Goal: Task Accomplishment & Management: Manage account settings

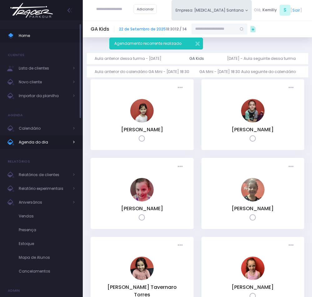
click at [19, 140] on span "Agenda do dia" at bounding box center [44, 142] width 50 height 8
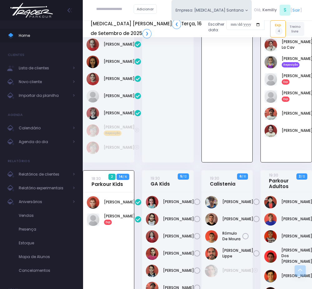
scroll to position [311, 0]
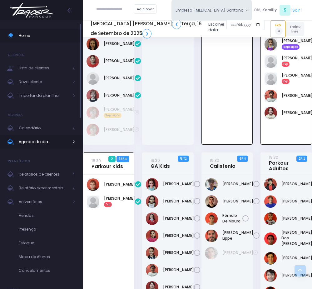
click at [41, 141] on span "Agenda do dia" at bounding box center [44, 142] width 50 height 8
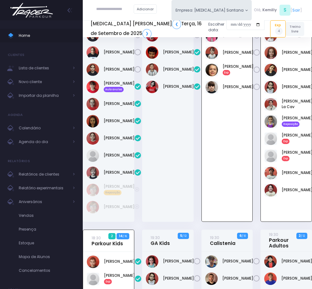
scroll to position [217, 0]
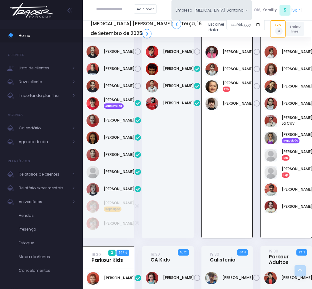
drag, startPoint x: 229, startPoint y: 215, endPoint x: 226, endPoint y: 215, distance: 3.4
click at [229, 215] on div "[PERSON_NAME]" at bounding box center [227, 140] width 51 height 196
click at [30, 135] on link "Agenda do dia" at bounding box center [41, 142] width 83 height 14
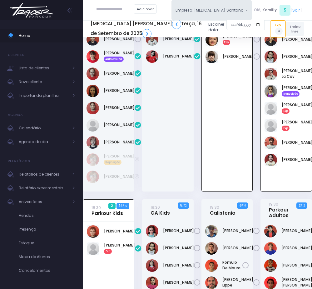
scroll to position [264, 0]
click at [38, 140] on span "Agenda do dia" at bounding box center [44, 142] width 50 height 8
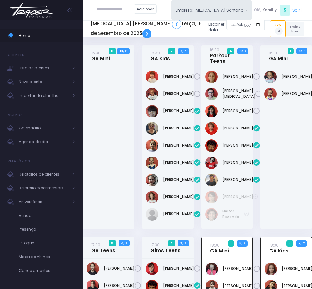
click at [143, 34] on link "❯" at bounding box center [147, 33] width 9 height 9
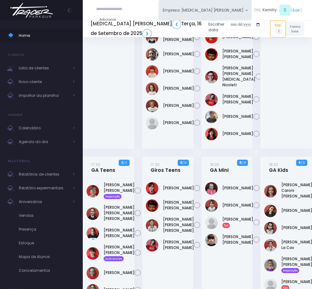
scroll to position [94, 0]
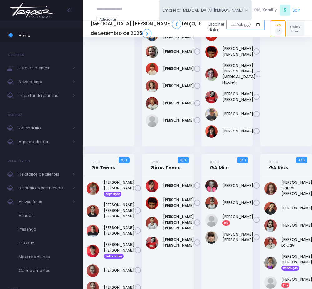
click at [227, 28] on input "date" at bounding box center [246, 24] width 38 height 11
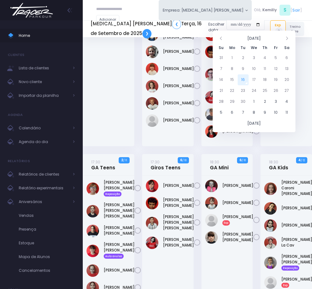
click at [143, 32] on link "❯" at bounding box center [147, 33] width 9 height 9
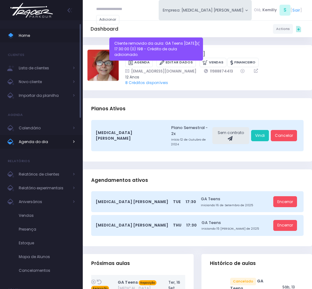
click at [51, 141] on span "Agenda do dia" at bounding box center [44, 142] width 50 height 8
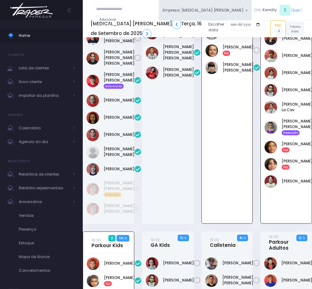
scroll to position [264, 0]
click at [107, 10] on input "text" at bounding box center [115, 9] width 38 height 11
type input "**********"
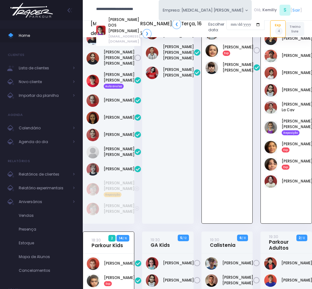
click at [120, 15] on div "MILENA GERLIN DOS SANTOS viviangerlin17@gmail.com" at bounding box center [118, 30] width 44 height 31
type input "**********"
click at [124, 11] on input "**********" at bounding box center [115, 9] width 38 height 11
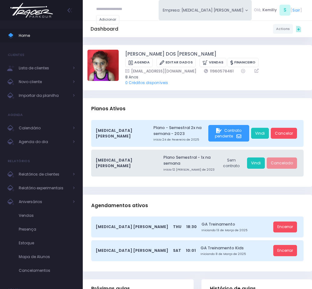
scroll to position [47, 0]
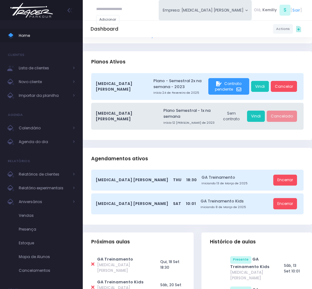
click at [92, 285] on icon at bounding box center [92, 287] width 3 height 5
type input "**********"
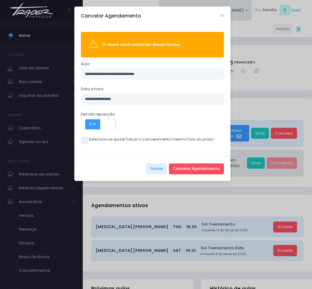
drag, startPoint x: 80, startPoint y: 143, endPoint x: 98, endPoint y: 147, distance: 18.7
click at [80, 143] on div "**********" at bounding box center [152, 90] width 156 height 131
click at [90, 145] on div "**********" at bounding box center [152, 90] width 156 height 131
click at [85, 143] on span at bounding box center [85, 141] width 8 height 8
click at [192, 175] on button "Cancelar Agendamento" at bounding box center [196, 169] width 55 height 11
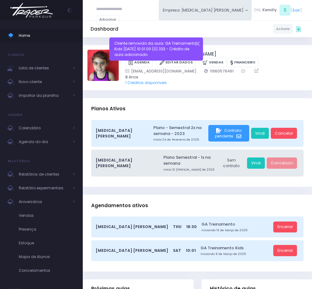
drag, startPoint x: 185, startPoint y: 74, endPoint x: 219, endPoint y: 71, distance: 33.9
click at [219, 71] on div "viviangerlin17@gmail.com 11960578461" at bounding box center [212, 71] width 175 height 6
copy link "11960578461"
click at [48, 139] on span "Agenda do dia" at bounding box center [44, 142] width 50 height 8
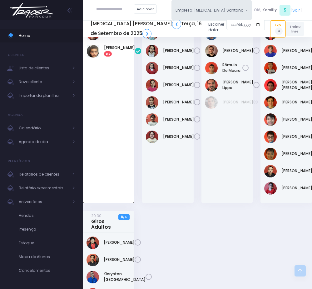
scroll to position [435, 0]
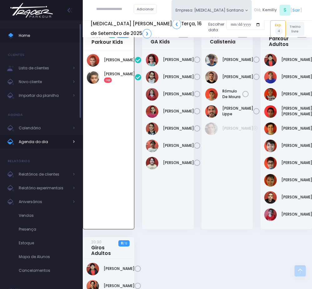
click at [56, 142] on span "Agenda do dia" at bounding box center [44, 142] width 50 height 8
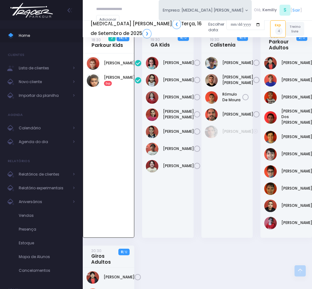
scroll to position [452, 0]
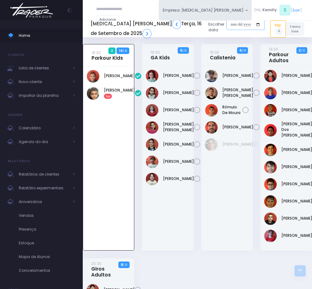
drag, startPoint x: 221, startPoint y: 28, endPoint x: 218, endPoint y: 28, distance: 3.8
click at [227, 28] on input "date" at bounding box center [246, 24] width 38 height 11
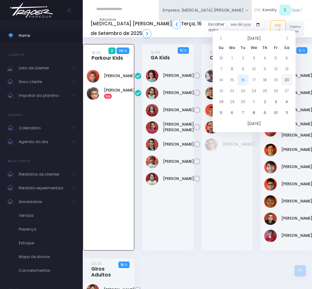
click at [289, 79] on td "20" at bounding box center [287, 79] width 11 height 11
type input "**********"
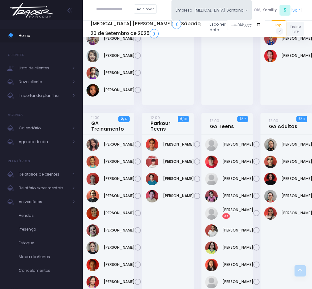
scroll to position [375, 0]
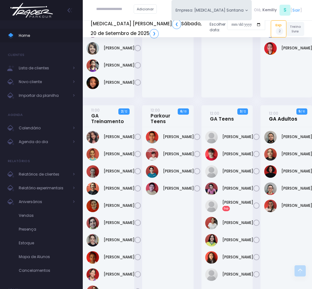
click at [282, 122] on link "12:00 GA Adultos" at bounding box center [283, 116] width 28 height 12
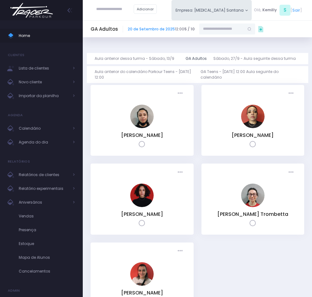
click at [233, 27] on input "text" at bounding box center [222, 28] width 45 height 11
click at [226, 37] on link "Camila [GEOGRAPHIC_DATA]" at bounding box center [233, 41] width 42 height 11
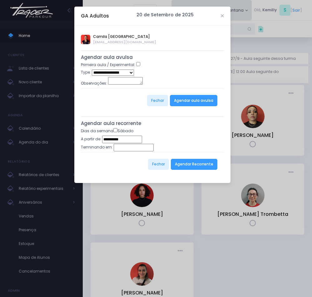
type input "**********"
click at [117, 70] on select "**********" at bounding box center [113, 72] width 42 height 6
select select "*"
click at [92, 70] on select "**********" at bounding box center [113, 72] width 42 height 6
click at [192, 105] on button "Agendar aula avulsa" at bounding box center [194, 100] width 48 height 11
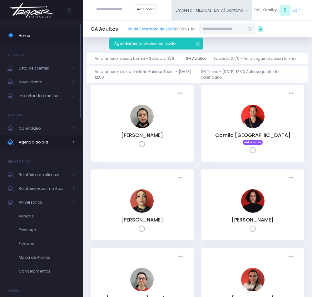
click at [48, 139] on span "Agenda do dia" at bounding box center [44, 142] width 50 height 8
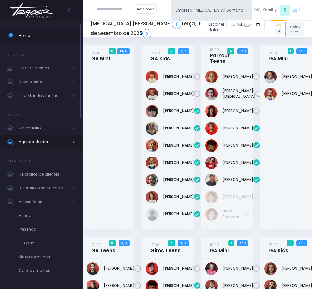
click at [50, 144] on span "Agenda do dia" at bounding box center [44, 142] width 50 height 8
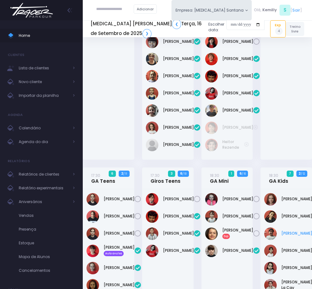
scroll to position [141, 0]
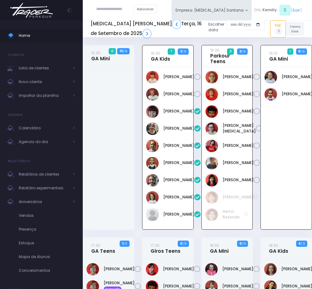
scroll to position [233, 0]
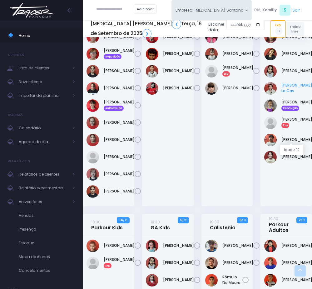
click at [287, 94] on link "[PERSON_NAME] La Cav" at bounding box center [297, 88] width 31 height 11
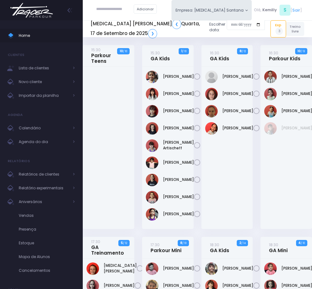
scroll to position [328, 0]
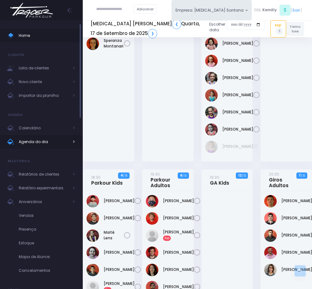
click at [25, 145] on span "Agenda do dia" at bounding box center [44, 142] width 50 height 8
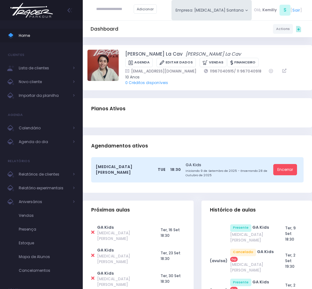
click at [147, 100] on div "Planos Ativos" at bounding box center [198, 109] width 230 height 22
drag, startPoint x: 182, startPoint y: 69, endPoint x: 244, endPoint y: 70, distance: 61.6
click at [244, 70] on div "[EMAIL_ADDRESS][DOMAIN_NAME] 11967040915/ 11 967040918" at bounding box center [212, 71] width 175 height 6
copy div "11967040915/ 11 967040918"
drag, startPoint x: 120, startPoint y: 53, endPoint x: 192, endPoint y: 56, distance: 72.0
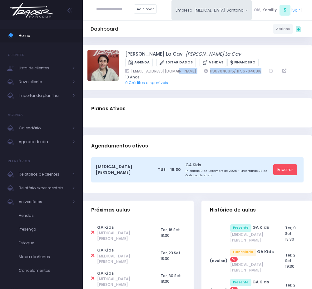
click at [192, 56] on div "Maria Clara Camrgo La Cav Maria Clara Camrgo La Cav Agenda Editar Dados Vendas …" at bounding box center [198, 68] width 220 height 36
copy div "[PERSON_NAME] La Cav"
click at [28, 143] on span "Agenda do dia" at bounding box center [44, 142] width 50 height 8
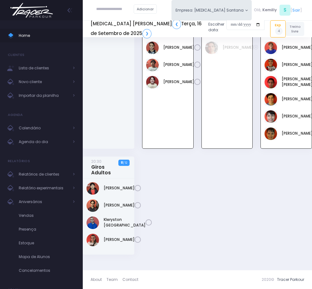
scroll to position [551, 0]
